Goal: Task Accomplishment & Management: Complete application form

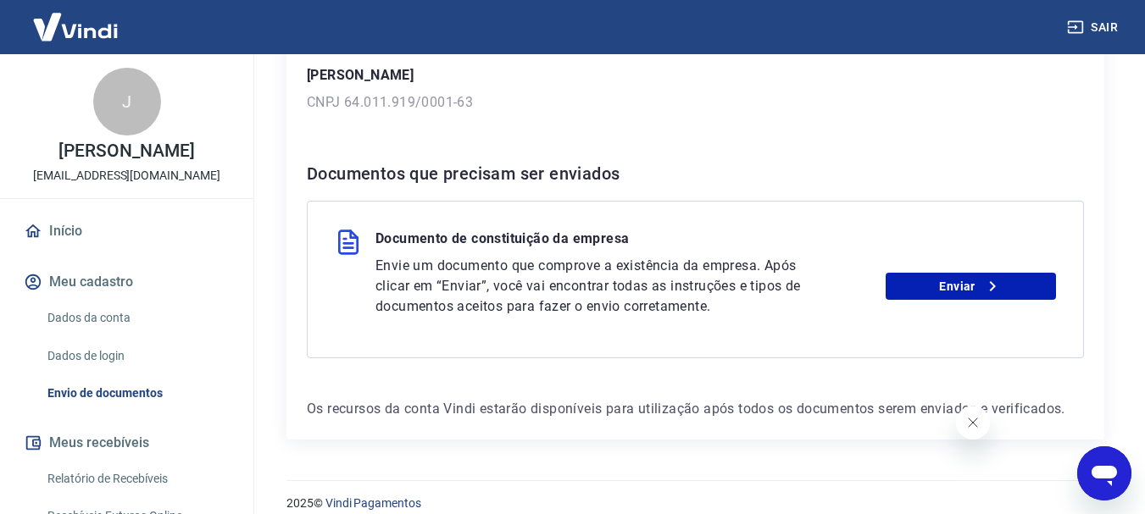
scroll to position [292, 0]
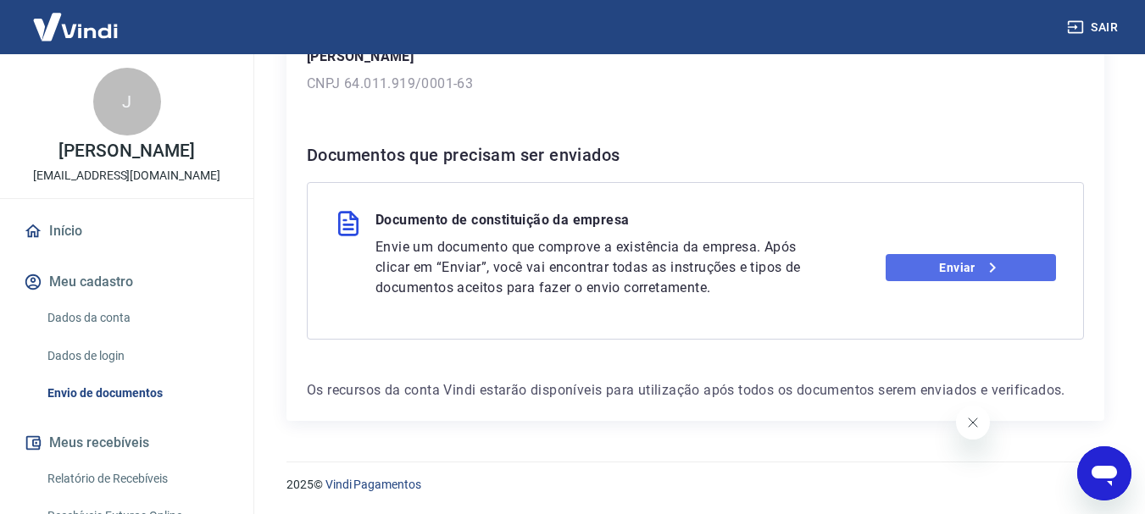
click at [970, 278] on link "Enviar" at bounding box center [971, 267] width 170 height 27
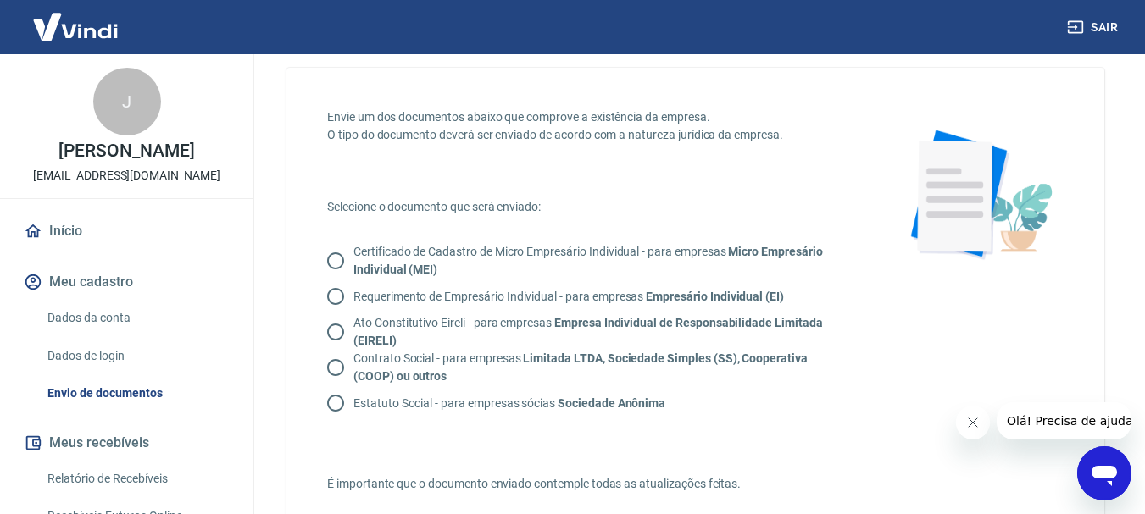
scroll to position [85, 0]
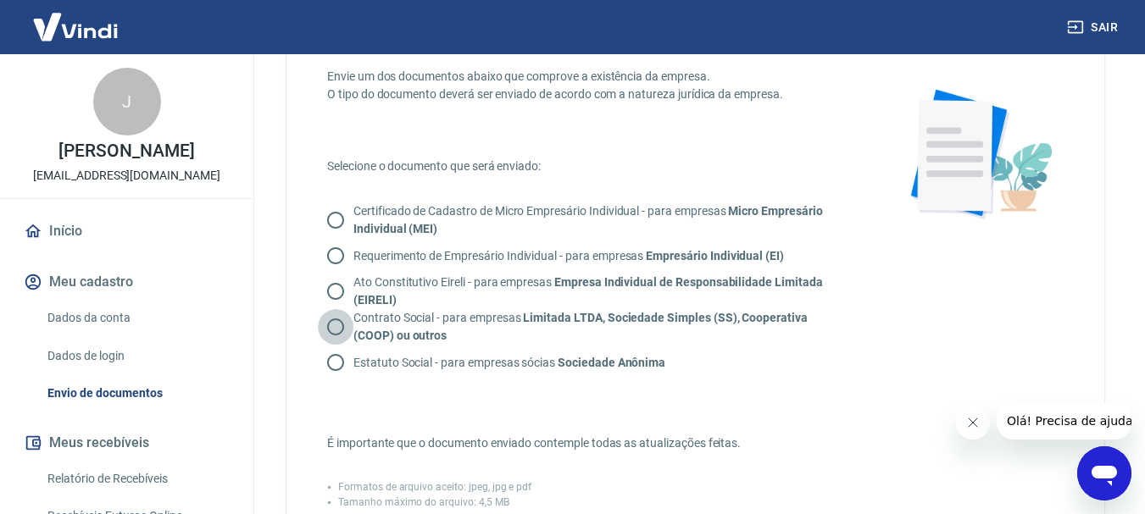
click at [349, 325] on input "Contrato Social - para empresas Limitada LTDA, Sociedade Simples (SS), Cooperat…" at bounding box center [336, 327] width 36 height 36
radio input "true"
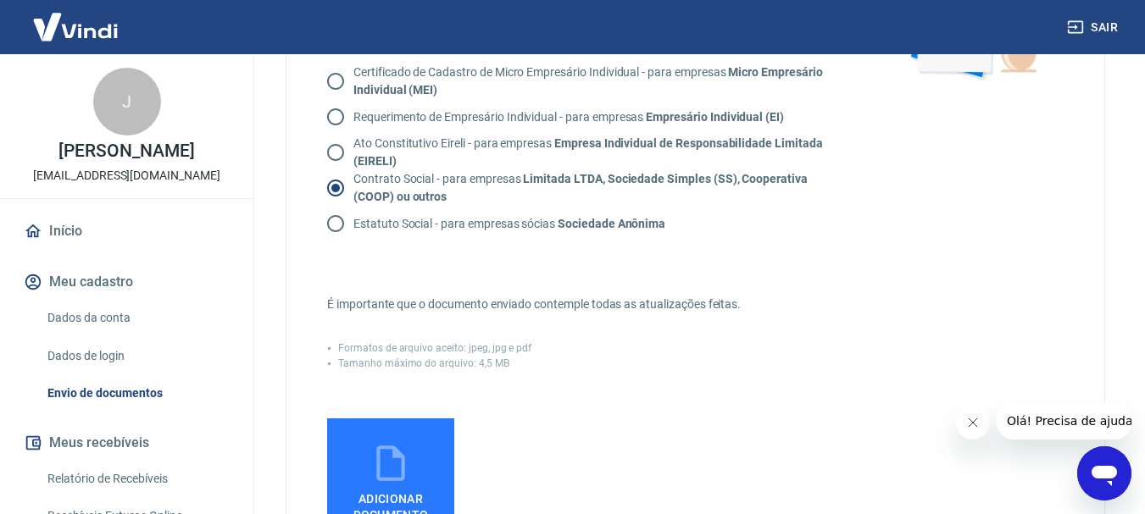
scroll to position [254, 0]
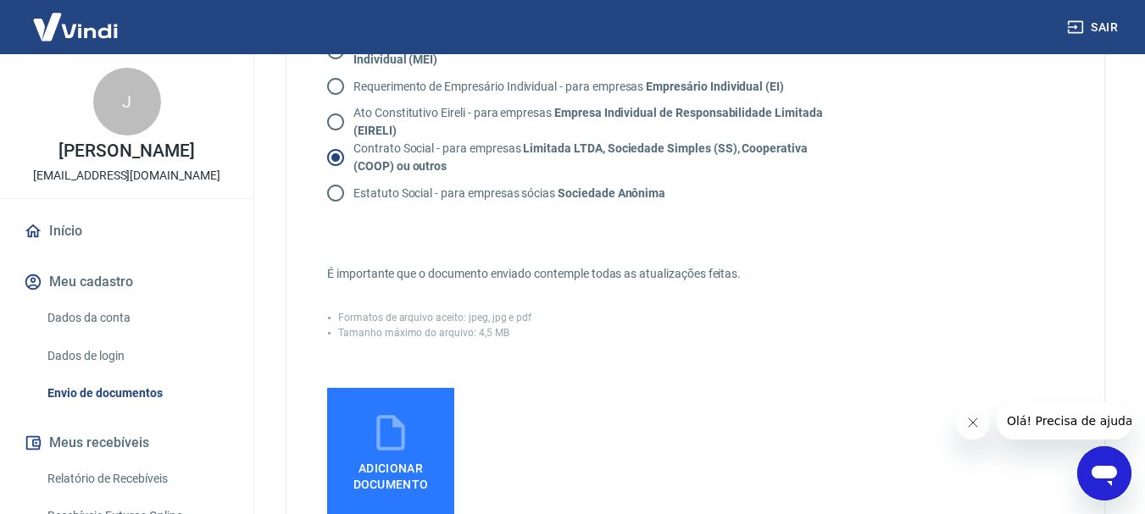
click at [438, 434] on label "Adicionar documento" at bounding box center [390, 451] width 127 height 127
click at [0, 0] on input "Adicionar documento" at bounding box center [0, 0] width 0 height 0
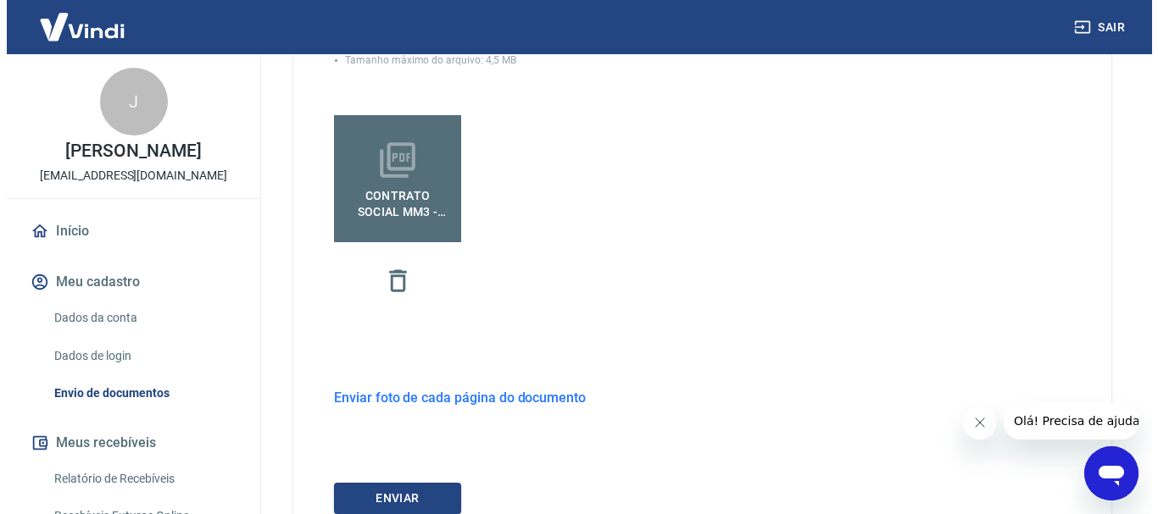
scroll to position [661, 0]
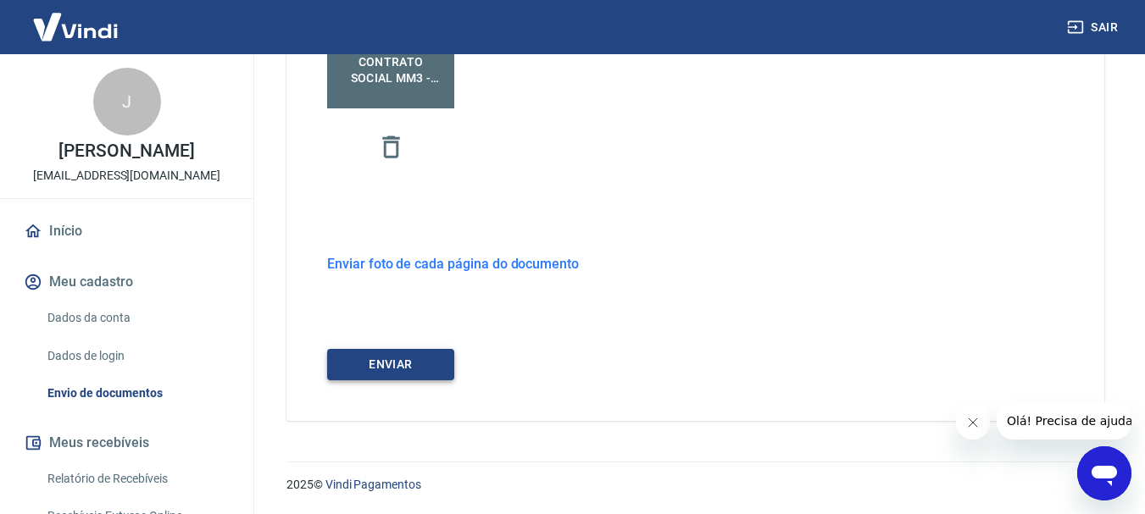
click at [425, 359] on button "ENVIAR" at bounding box center [390, 364] width 127 height 31
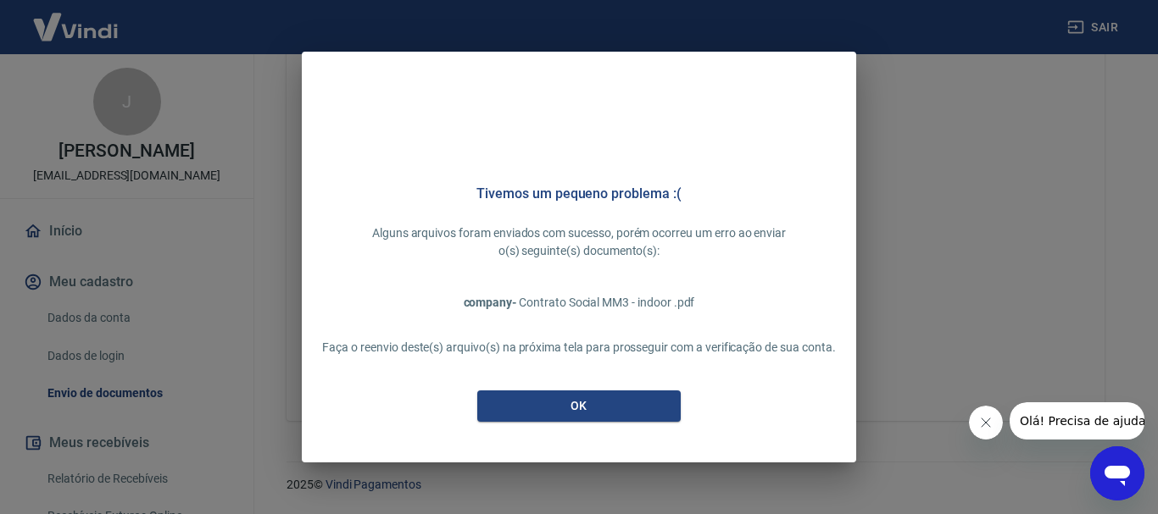
scroll to position [633, 0]
click at [642, 402] on button "OK" at bounding box center [578, 406] width 203 height 31
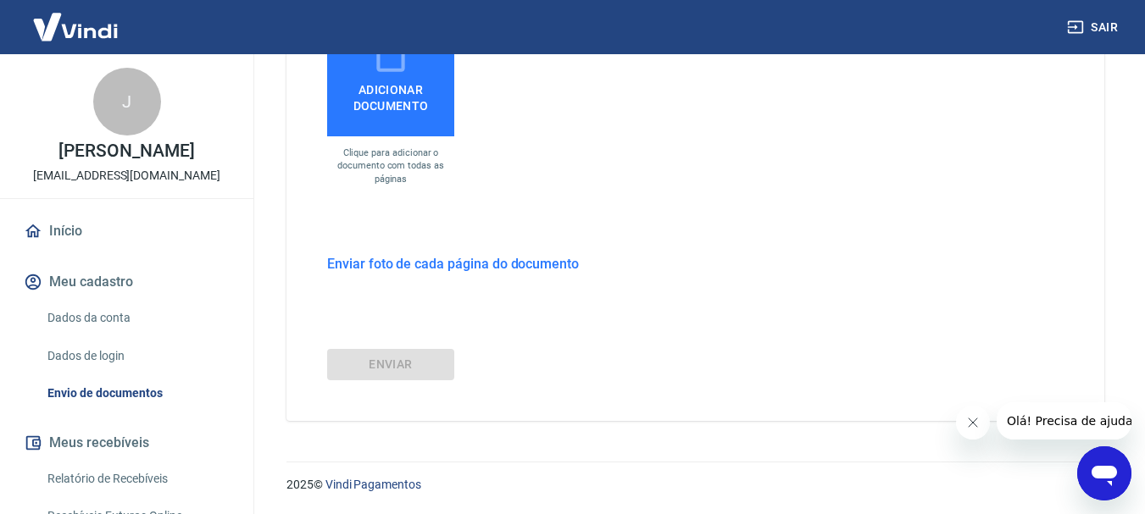
click at [404, 105] on span "Adicionar documento" at bounding box center [391, 94] width 114 height 38
click at [0, 0] on input "Adicionar documento" at bounding box center [0, 0] width 0 height 0
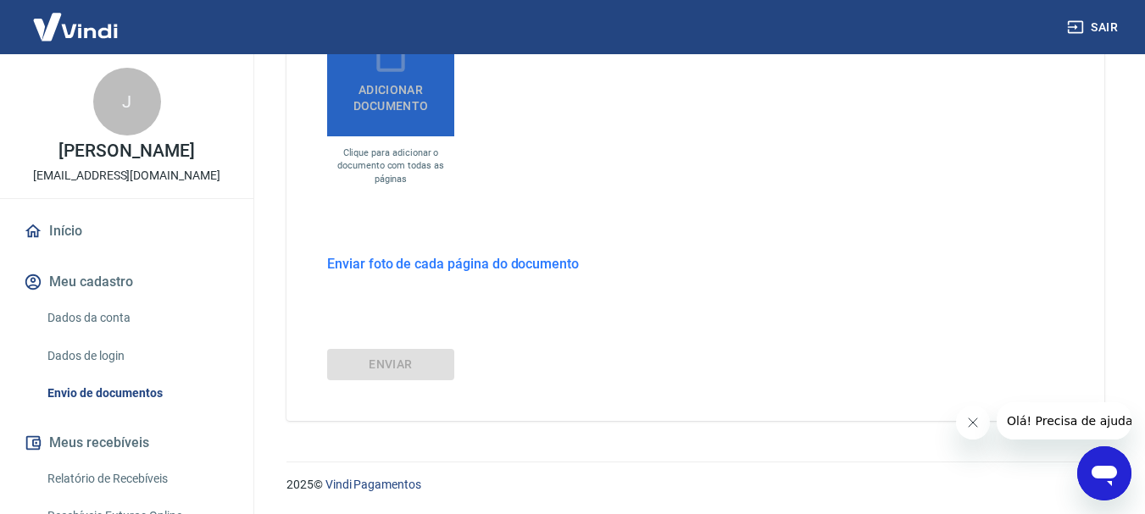
click at [375, 86] on span "Adicionar documento" at bounding box center [391, 94] width 114 height 38
click at [0, 0] on input "Adicionar documento" at bounding box center [0, 0] width 0 height 0
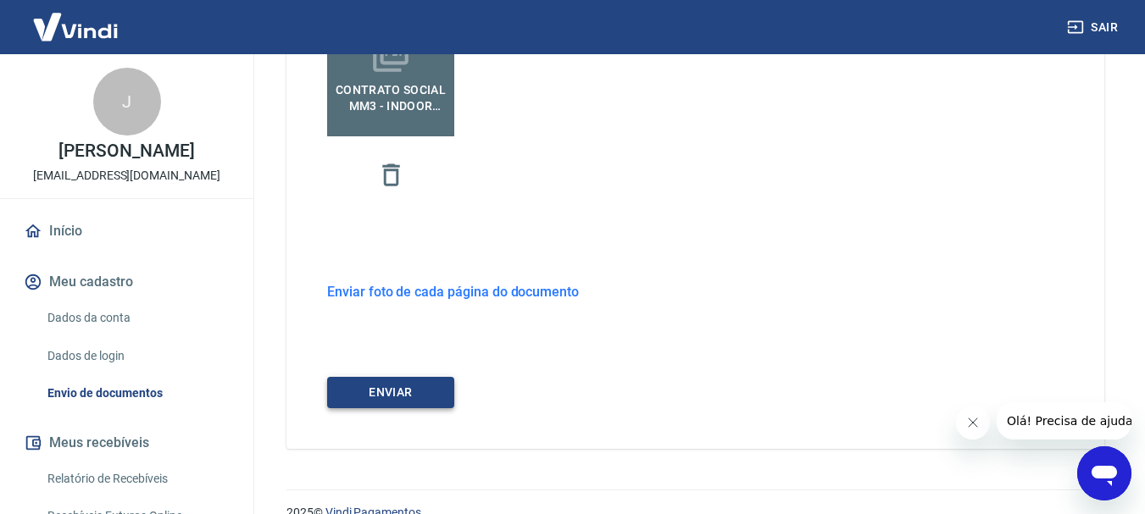
click at [437, 398] on button "ENVIAR" at bounding box center [390, 392] width 127 height 31
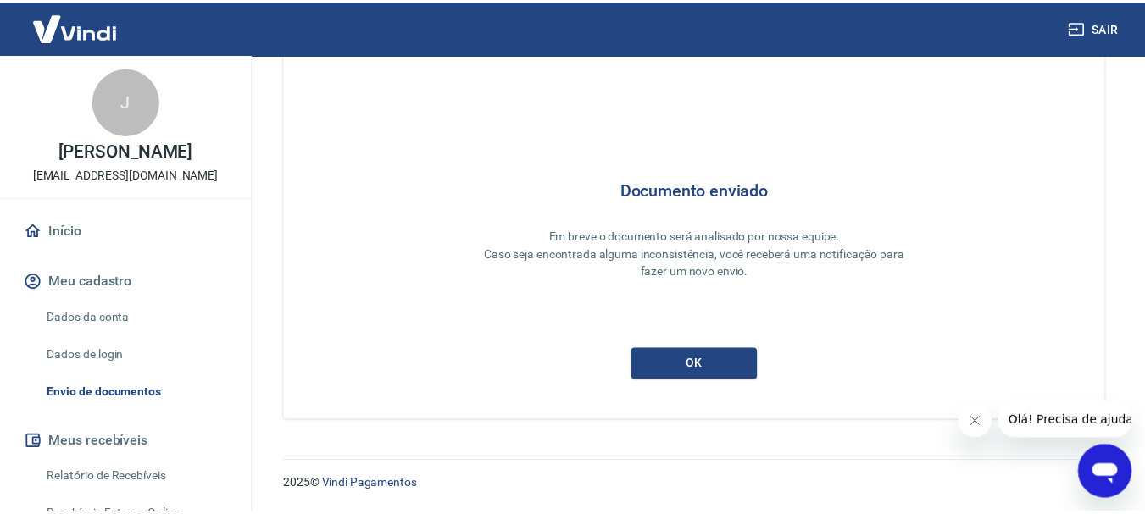
scroll to position [46, 0]
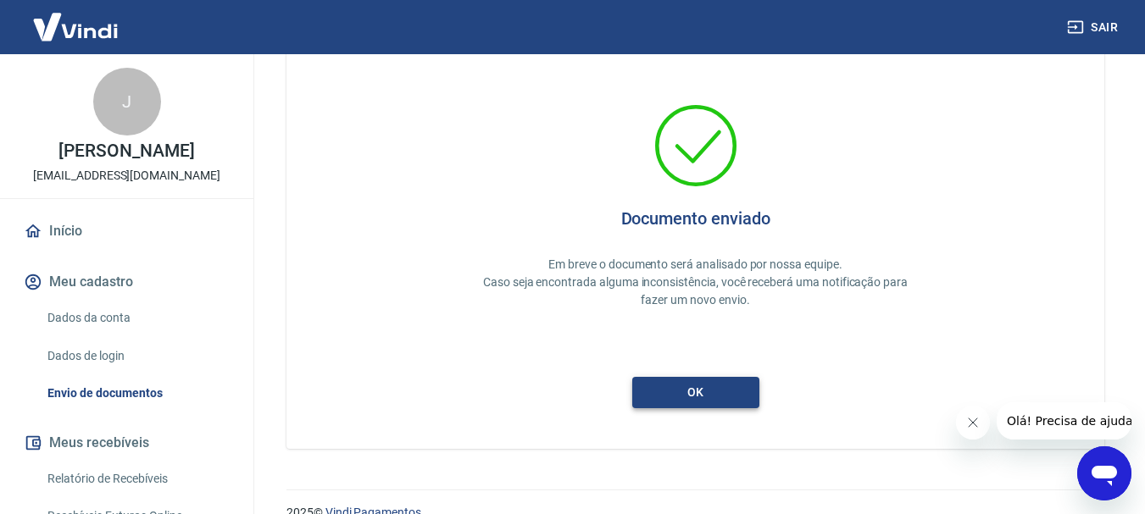
click at [733, 390] on button "ok" at bounding box center [695, 392] width 127 height 31
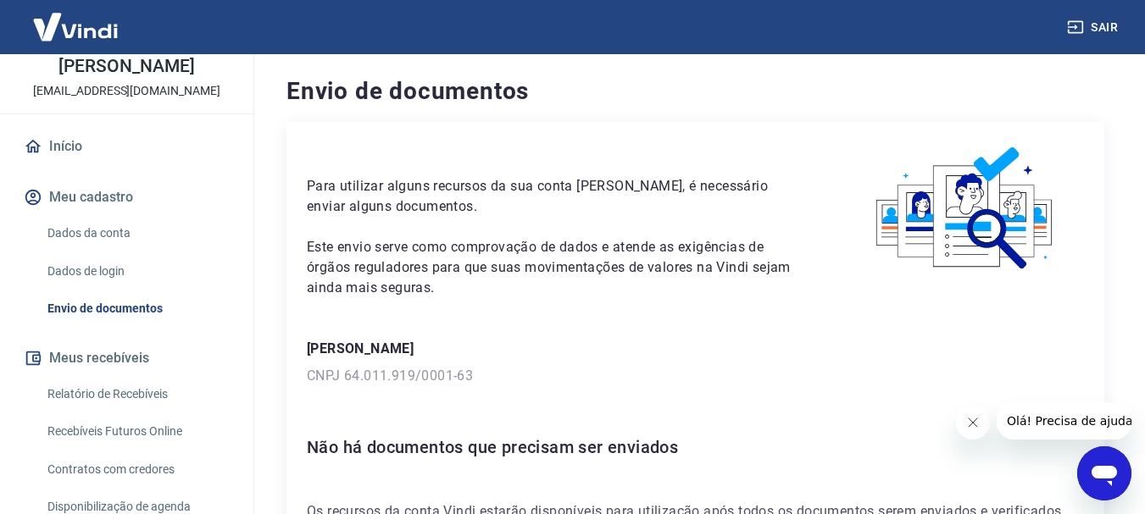
click at [89, 148] on link "Início" at bounding box center [126, 146] width 213 height 37
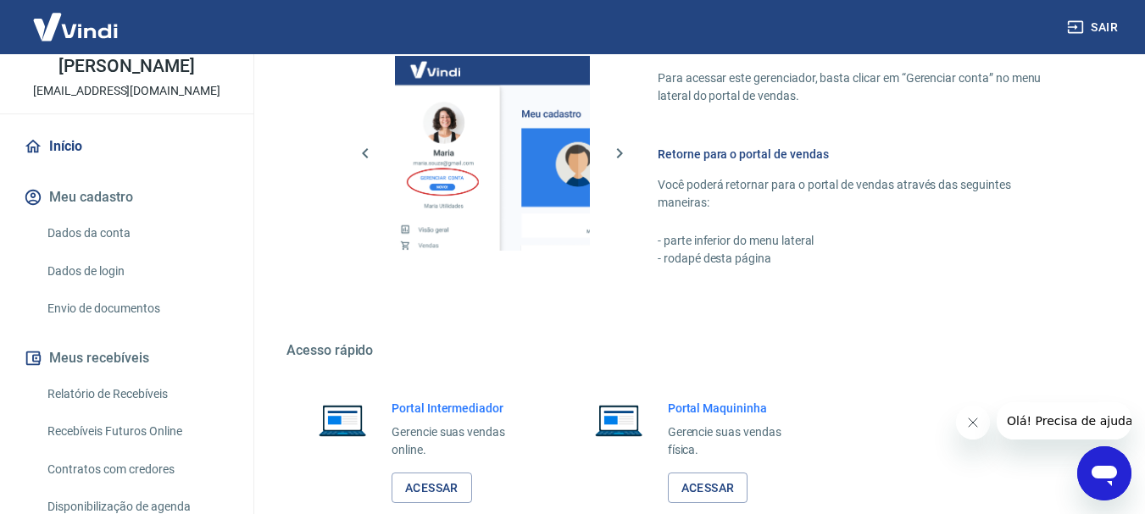
scroll to position [1052, 0]
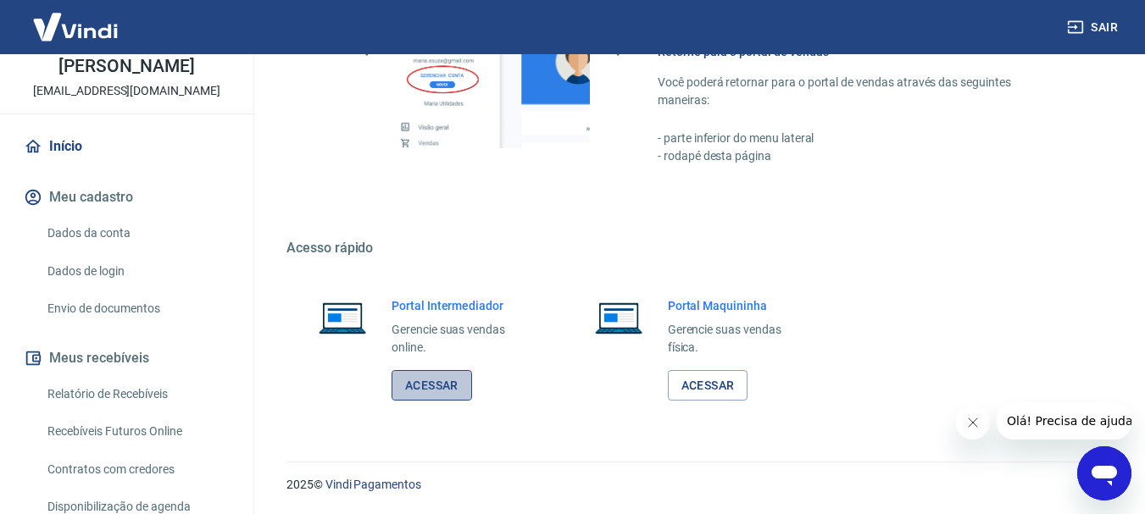
click at [444, 381] on link "Acessar" at bounding box center [432, 385] width 81 height 31
